Goal: Information Seeking & Learning: Learn about a topic

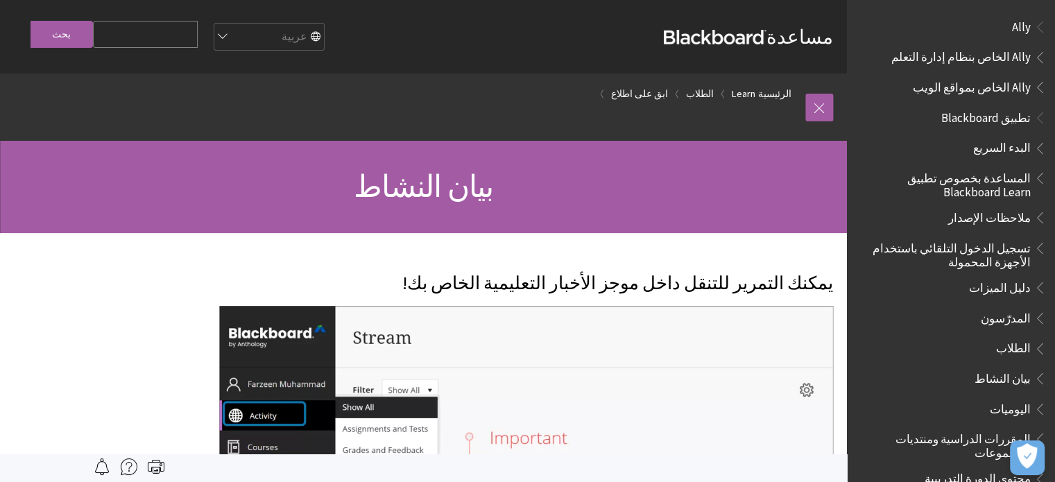
scroll to position [1143, 0]
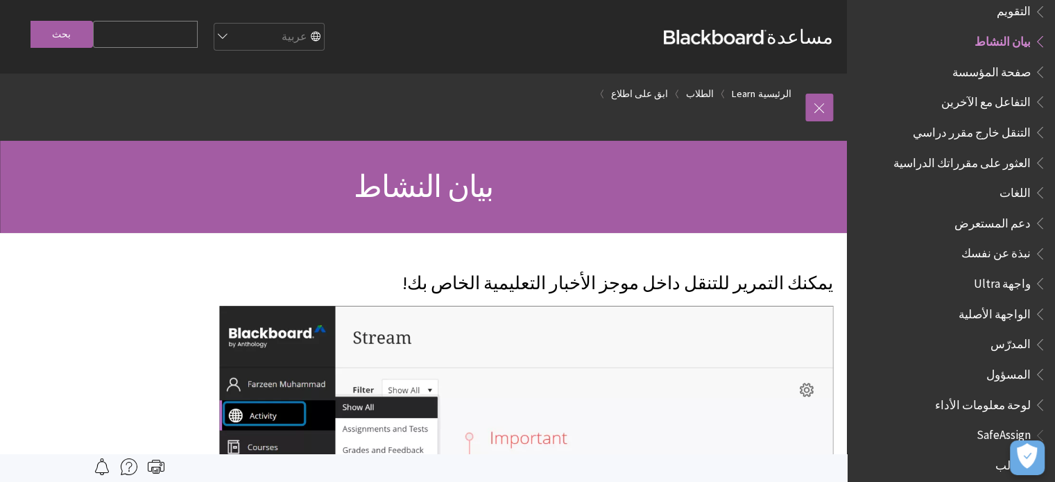
click at [941, 151] on span "العثور على مقرراتك الدراسية" at bounding box center [962, 160] width 137 height 19
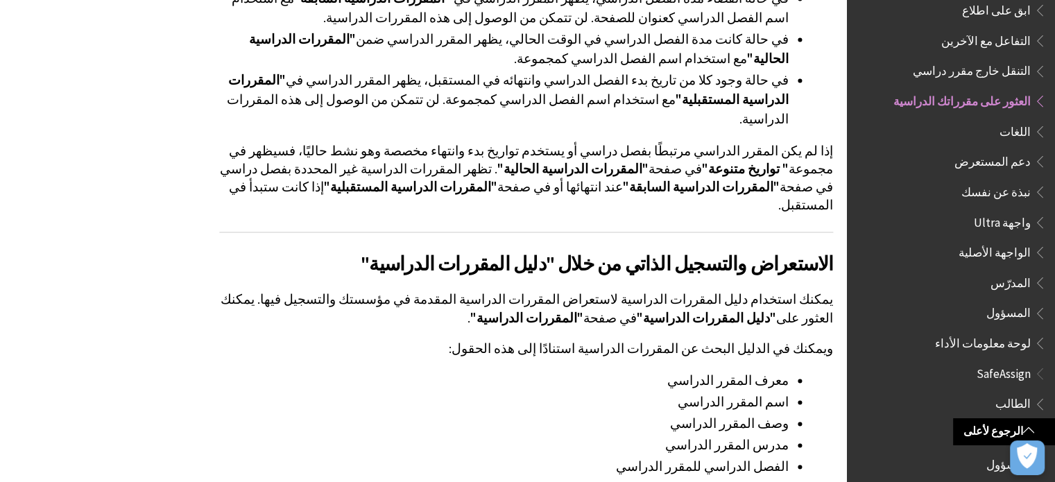
scroll to position [2026, 0]
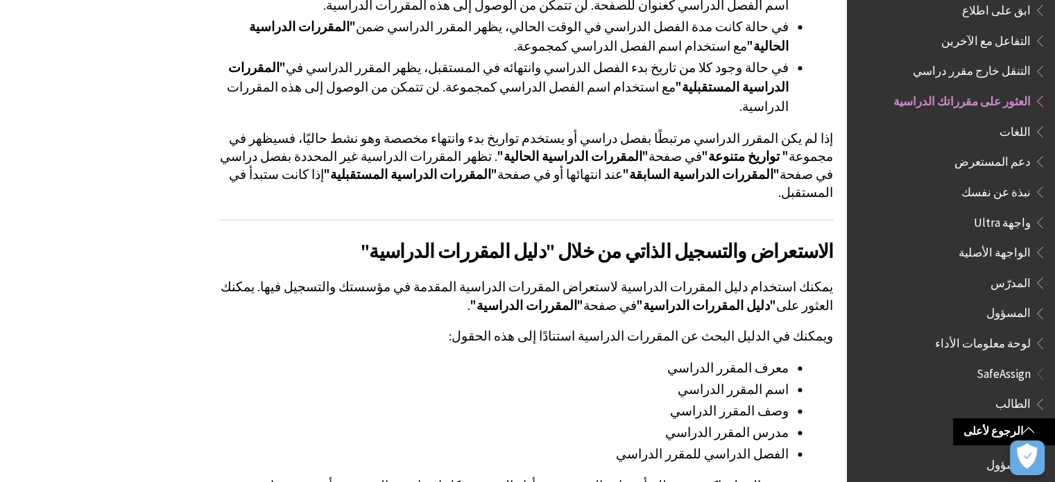
click at [425, 402] on li "وصف المقرر الدراسي" at bounding box center [504, 411] width 570 height 19
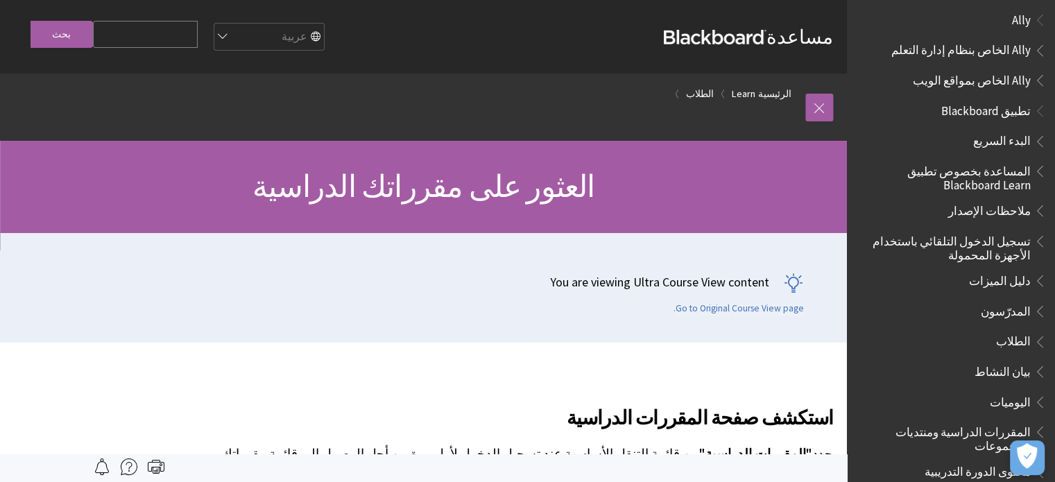
scroll to position [0, 0]
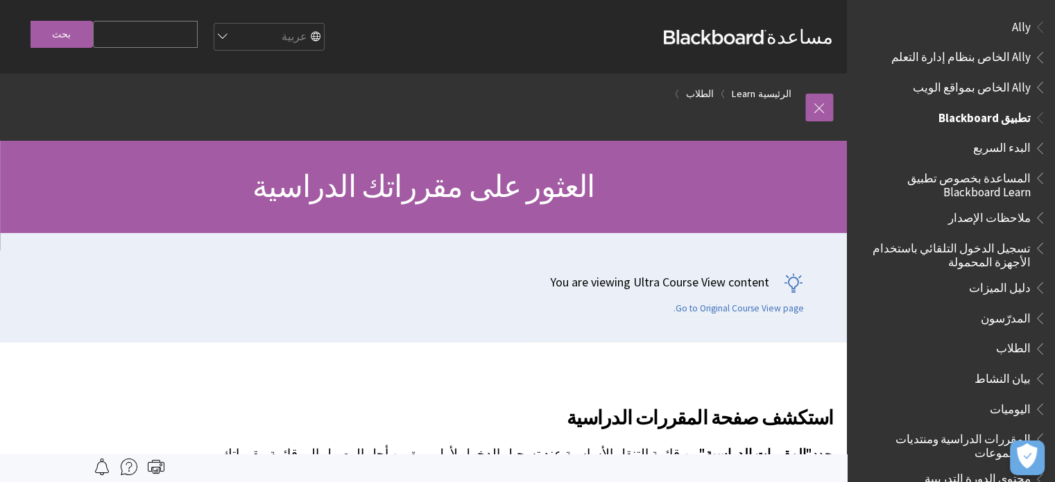
click at [1014, 347] on span "الطلاب" at bounding box center [1013, 346] width 35 height 19
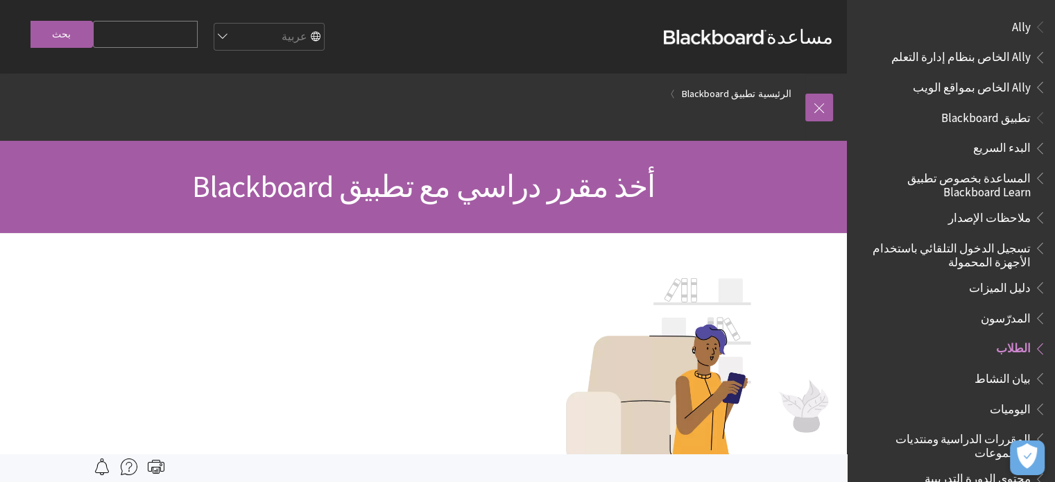
scroll to position [316, 0]
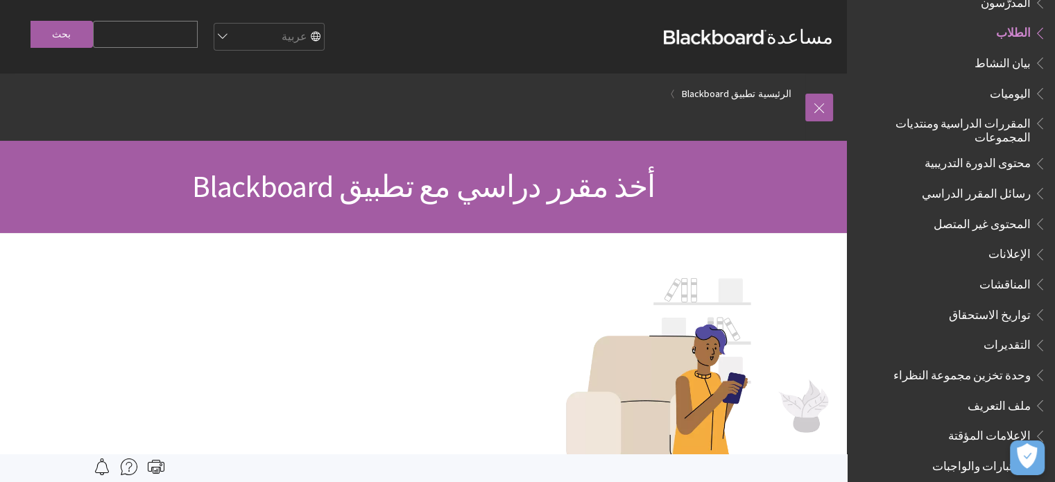
click at [619, 204] on span "أخذ مقرر دراسي مع تطبيق Blackboard" at bounding box center [423, 186] width 463 height 38
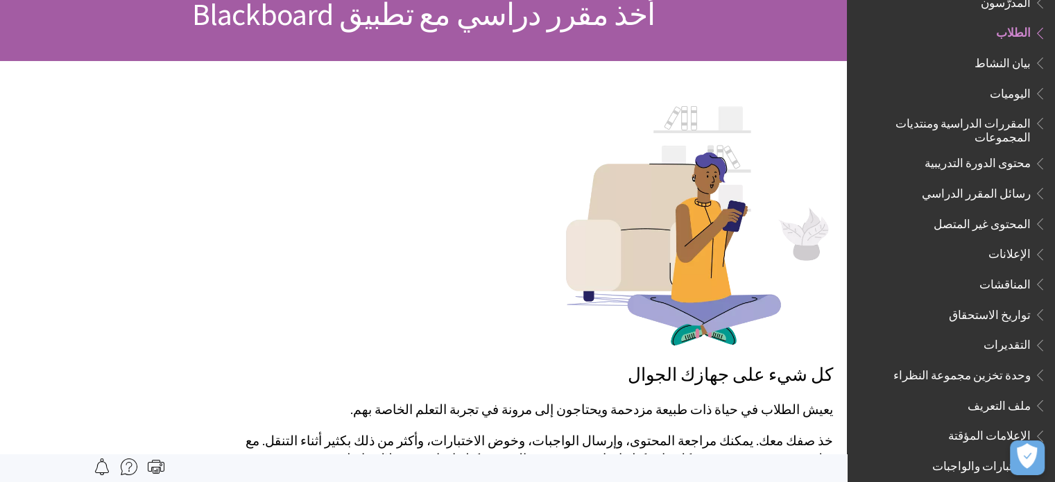
scroll to position [0, 0]
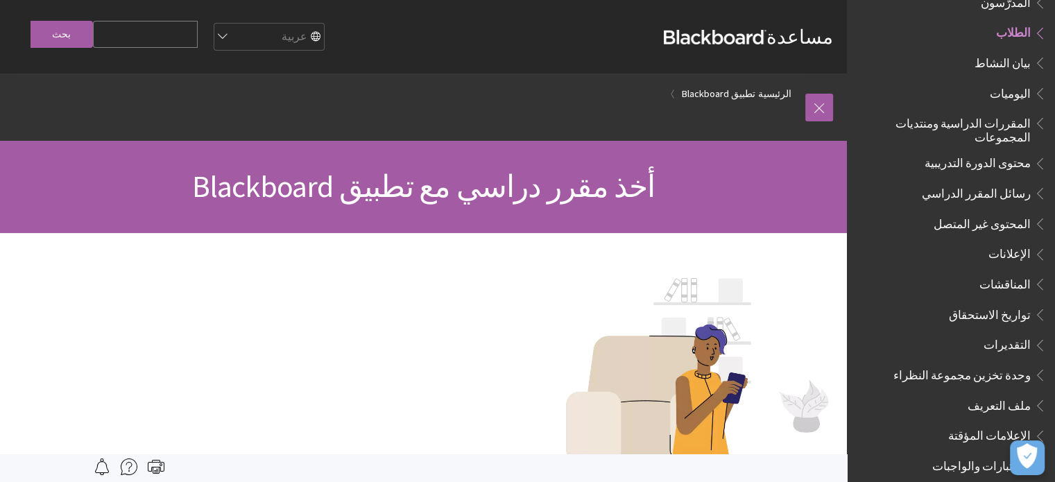
click at [1007, 63] on span "بيان النشاط" at bounding box center [1003, 60] width 56 height 19
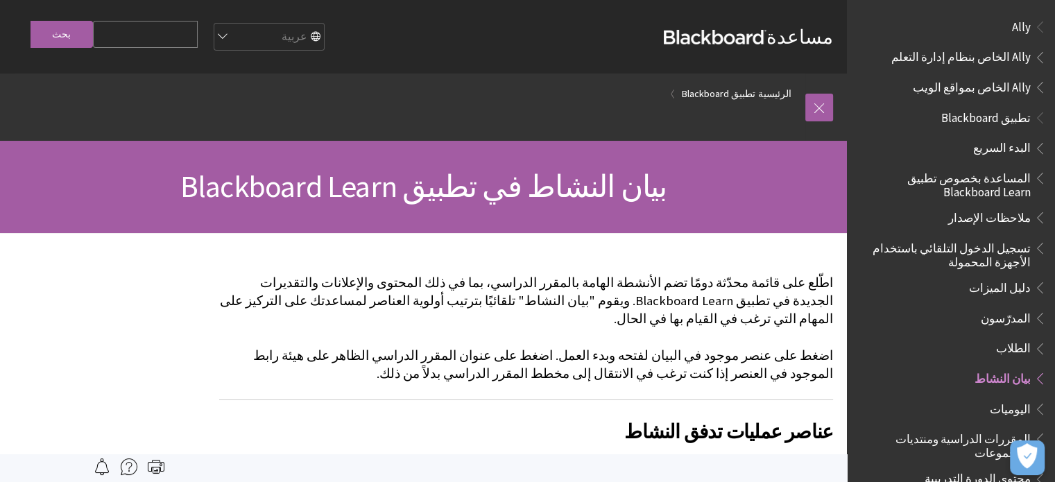
scroll to position [346, 0]
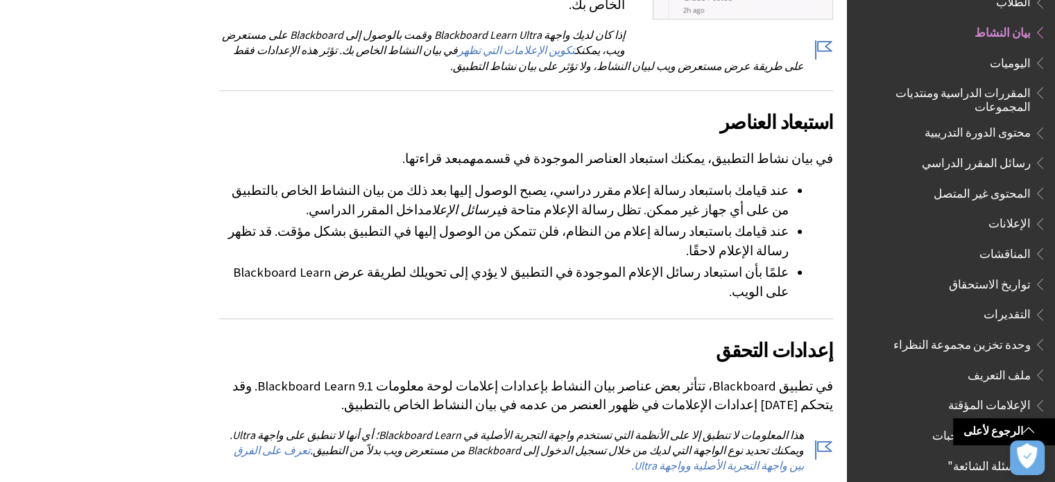
scroll to position [805, 0]
